Goal: Navigation & Orientation: Understand site structure

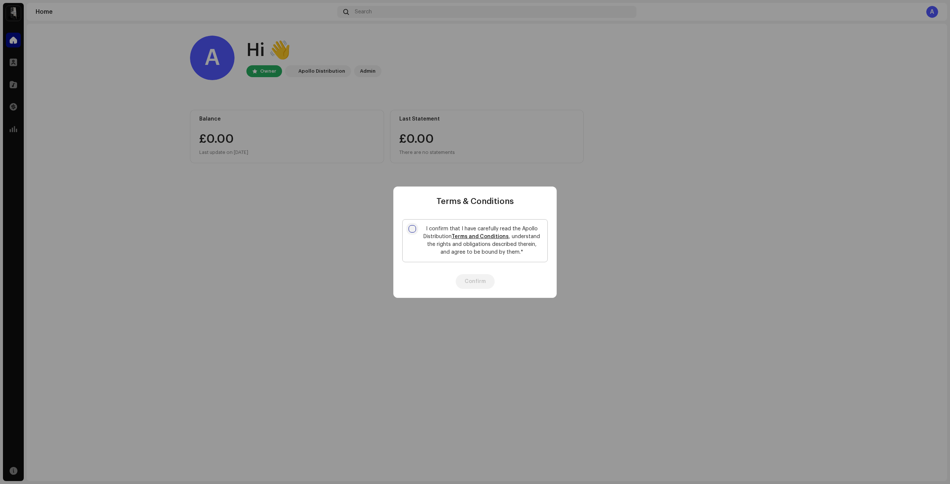
click at [412, 230] on input "I confirm that I have carefully read the Apollo Distribution Terms and Conditio…" at bounding box center [411, 228] width 7 height 7
checkbox input "true"
click at [465, 279] on button "Confirm" at bounding box center [475, 281] width 39 height 15
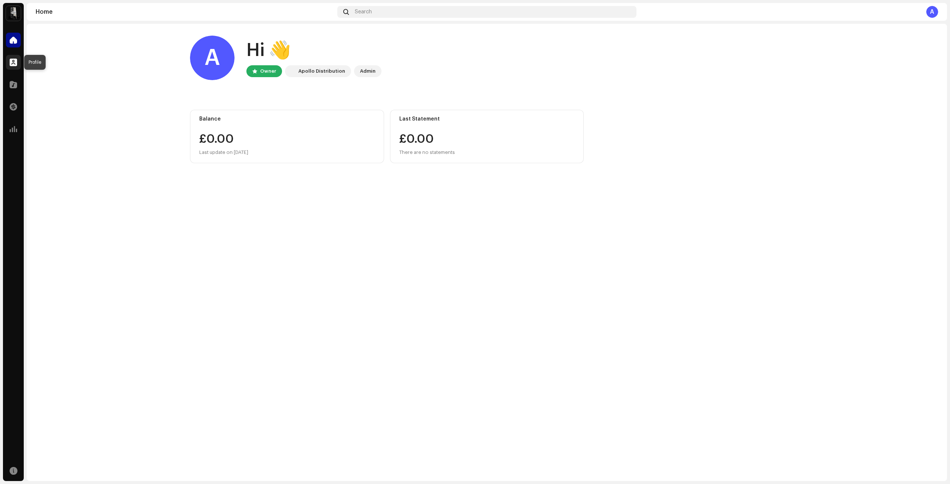
click at [16, 63] on span at bounding box center [13, 62] width 7 height 6
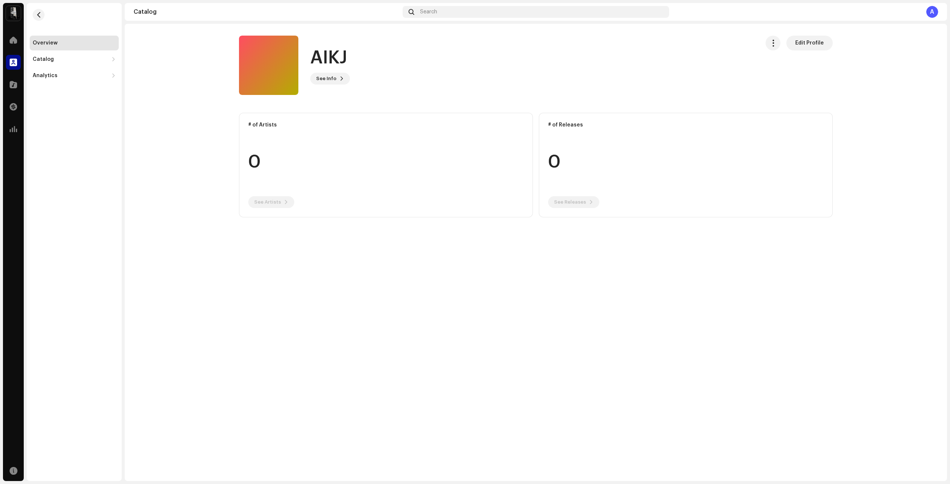
click at [15, 15] on img at bounding box center [13, 13] width 15 height 15
click at [41, 57] on div "Catalog" at bounding box center [43, 59] width 21 height 6
click at [46, 74] on div "Releases" at bounding box center [48, 76] width 24 height 6
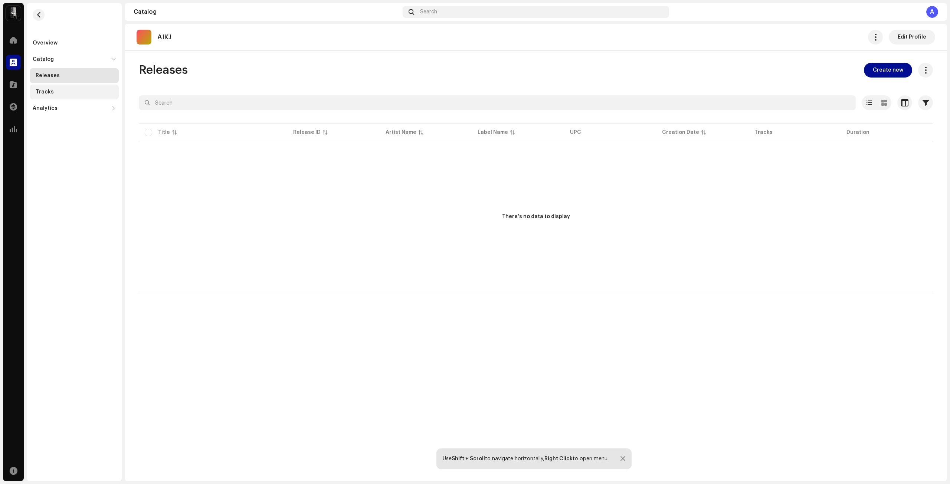
click at [51, 98] on div "Tracks" at bounding box center [74, 92] width 89 height 15
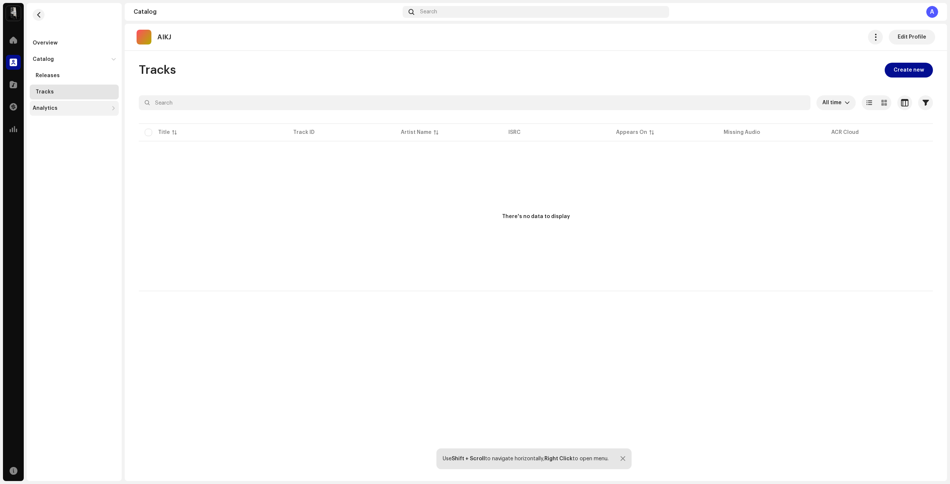
click at [51, 111] on div "Analytics" at bounding box center [74, 108] width 89 height 15
click at [51, 123] on div "Consumption" at bounding box center [53, 125] width 35 height 6
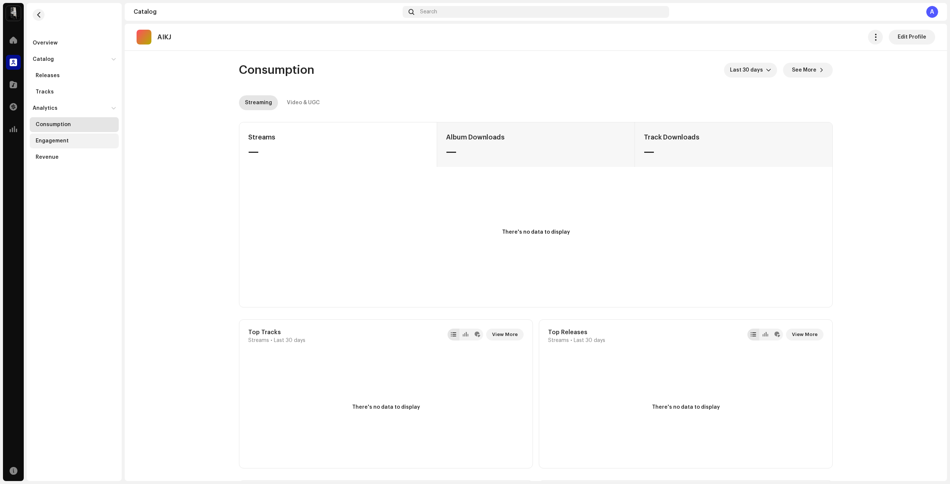
click at [61, 142] on div "Engagement" at bounding box center [52, 141] width 33 height 6
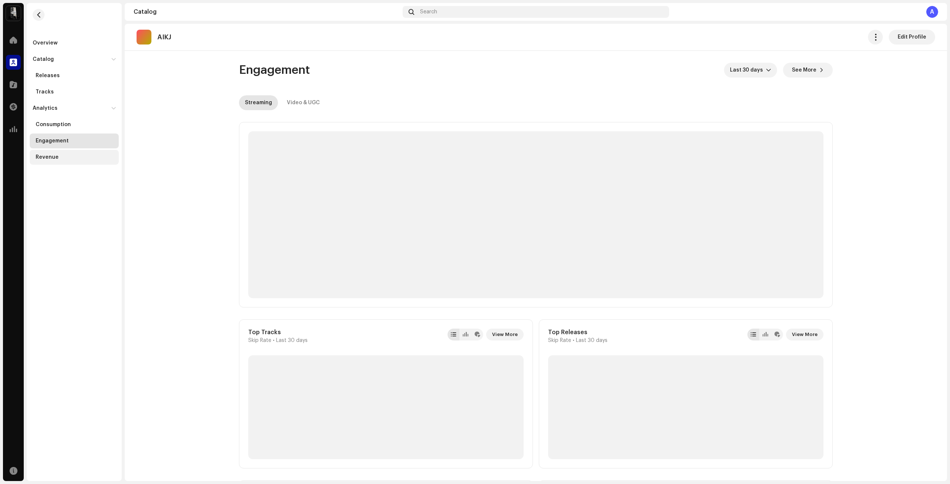
click at [45, 157] on div "Revenue" at bounding box center [47, 157] width 23 height 6
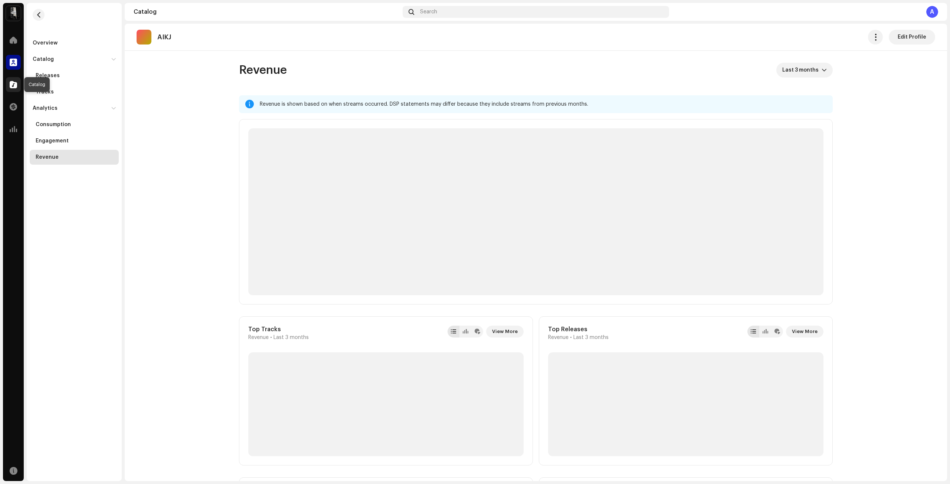
click at [10, 85] on span at bounding box center [13, 85] width 7 height 6
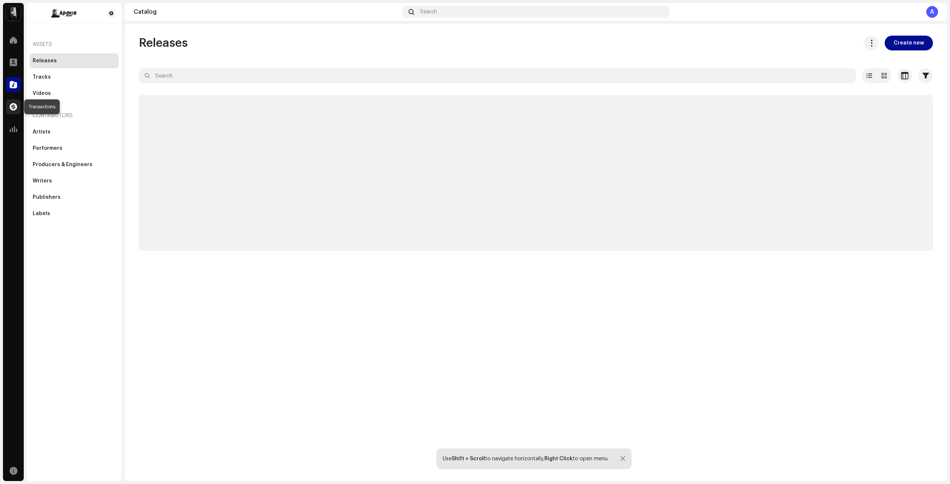
click at [16, 101] on div at bounding box center [13, 106] width 15 height 15
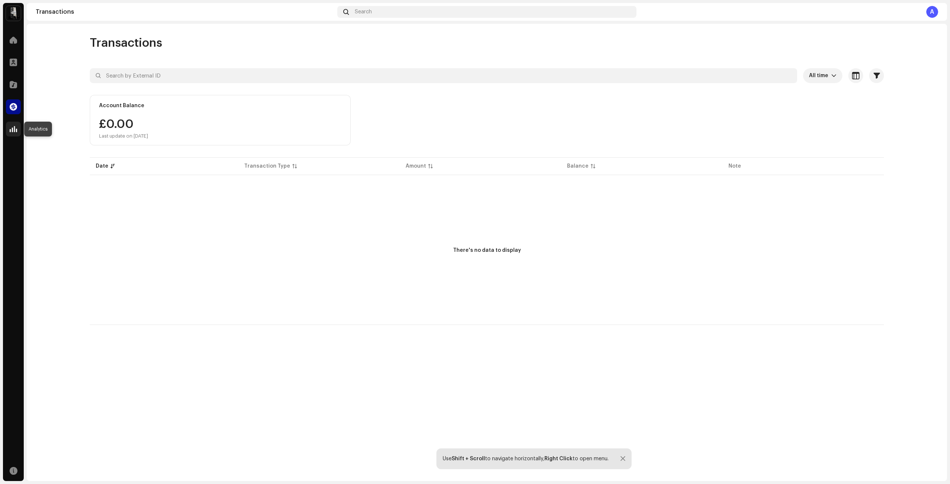
click at [17, 127] on div at bounding box center [13, 129] width 15 height 15
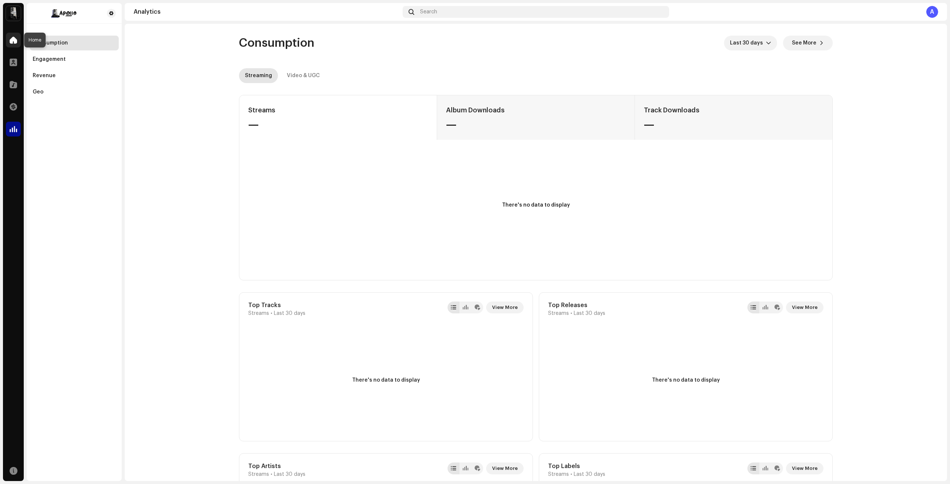
click at [14, 37] on span at bounding box center [13, 40] width 7 height 6
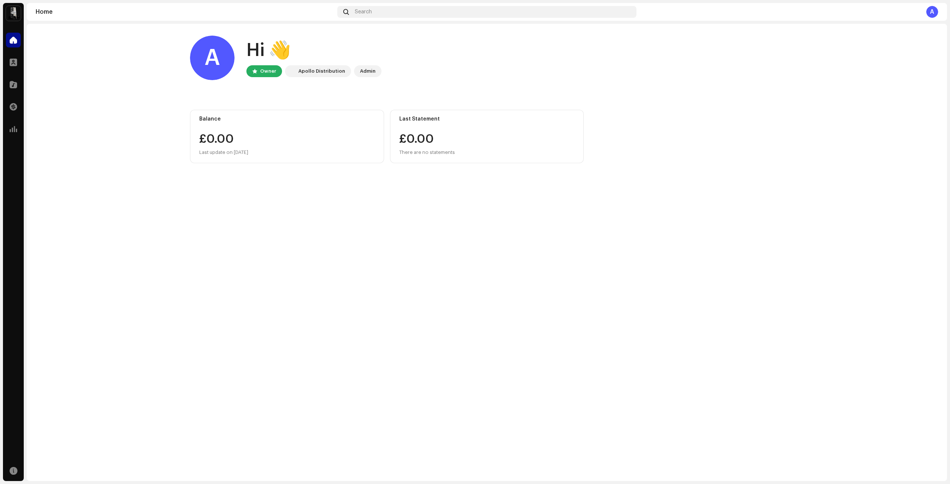
drag, startPoint x: 387, startPoint y: 478, endPoint x: 929, endPoint y: 14, distance: 713.5
click at [929, 14] on div "A" at bounding box center [932, 12] width 12 height 12
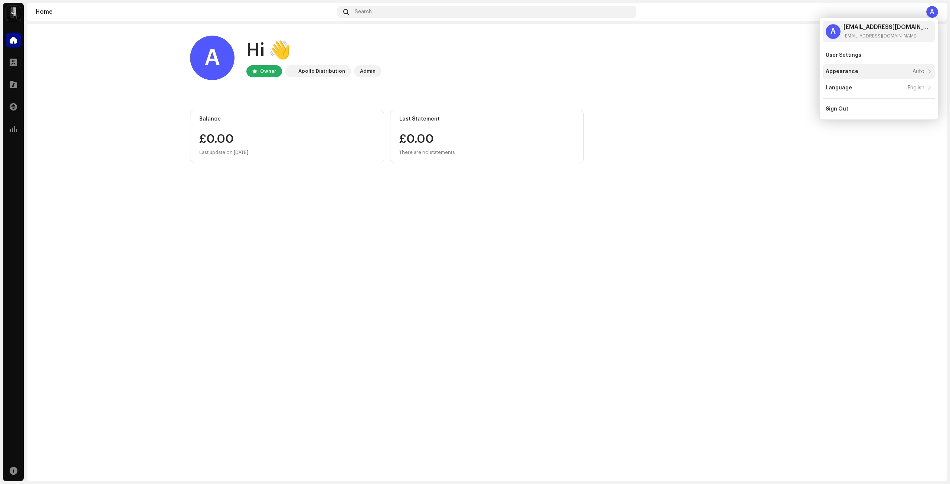
click at [901, 70] on div "Appearance Auto" at bounding box center [874, 72] width 99 height 6
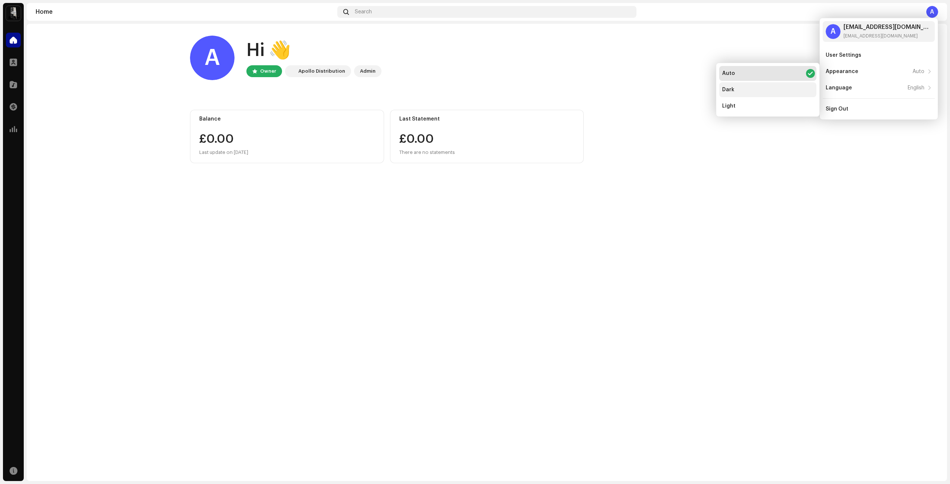
click at [742, 92] on div "Dark" at bounding box center [767, 89] width 97 height 15
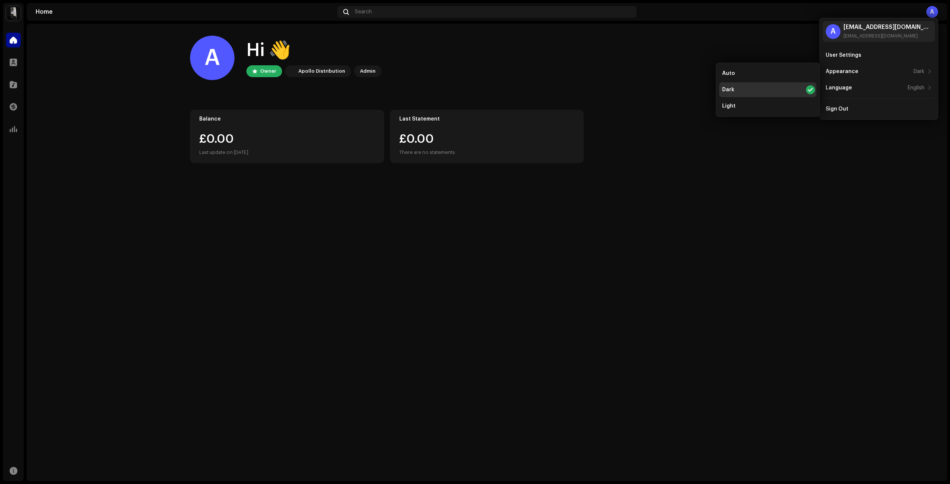
click at [773, 185] on div "A Hi 👋 Owner Apollo Distribution Admin Balance £0.00 Last update on [DATE] Last…" at bounding box center [487, 252] width 920 height 457
